Goal: Navigation & Orientation: Go to known website

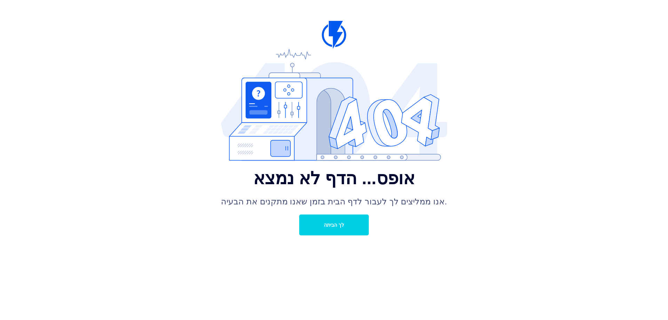
click at [326, 222] on font "לך הביתה" at bounding box center [334, 225] width 20 height 6
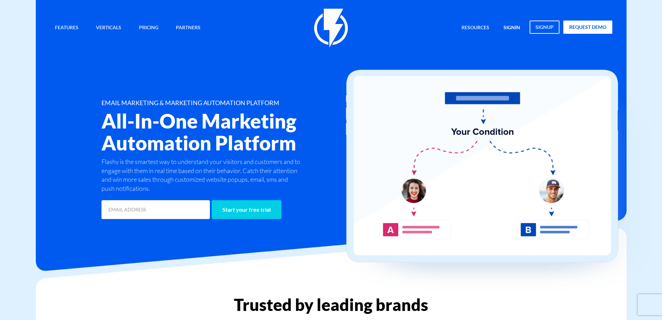
click at [509, 25] on link "signin" at bounding box center [512, 28] width 27 height 15
